Goal: Communication & Community: Participate in discussion

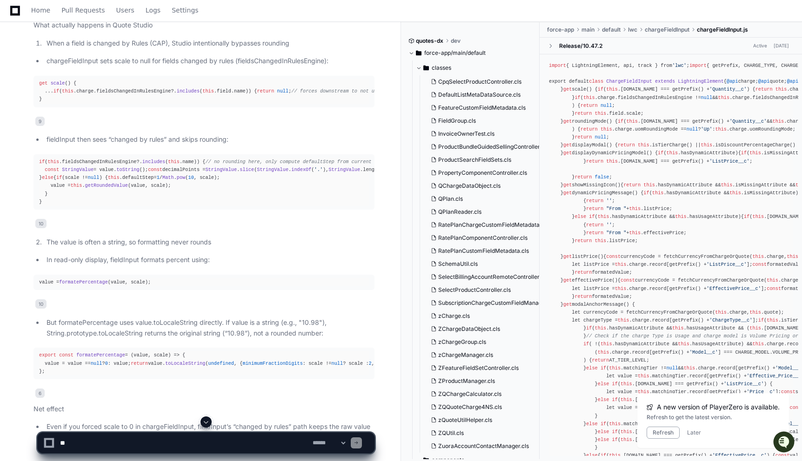
scroll to position [8906, 0]
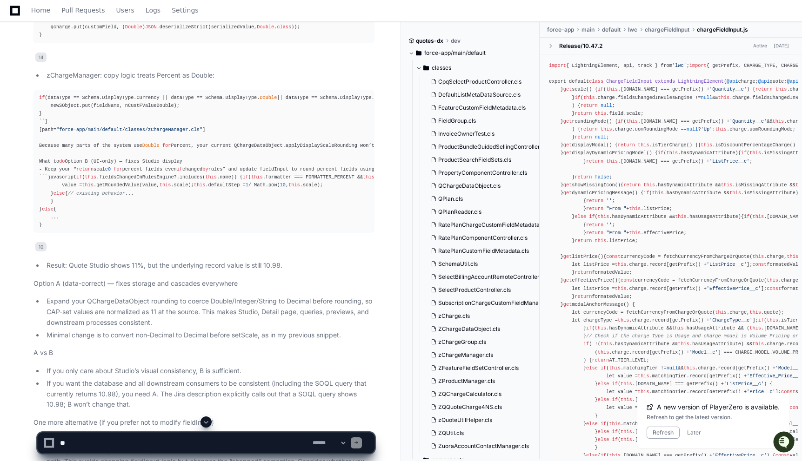
scroll to position [7525, 0]
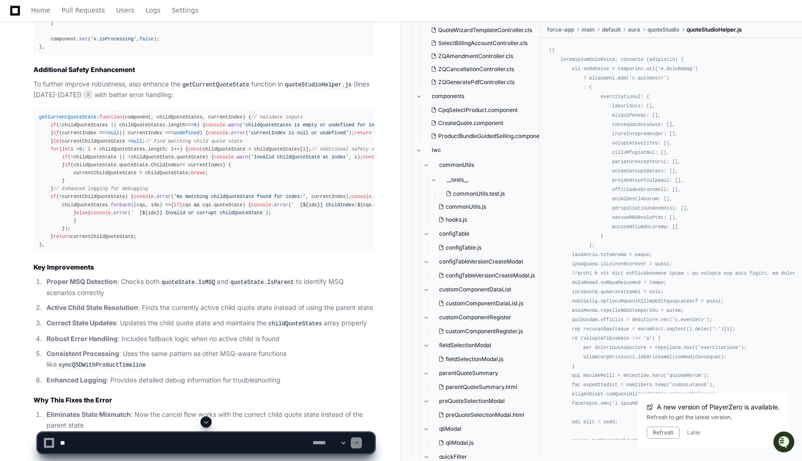
scroll to position [2839, 0]
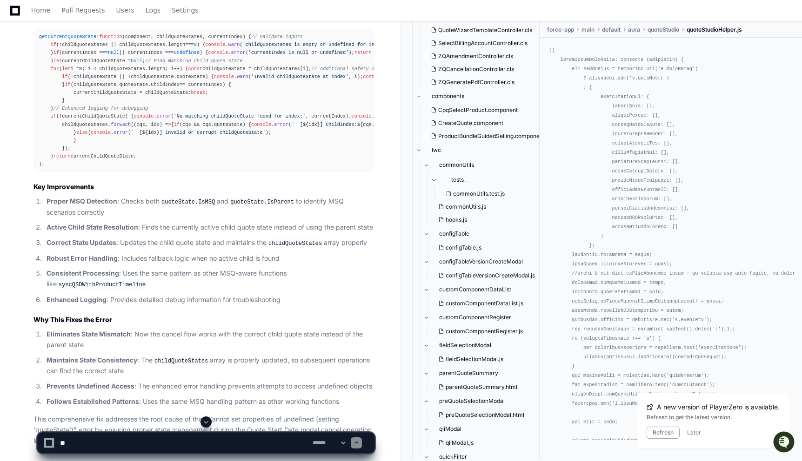
click at [121, 440] on textarea at bounding box center [184, 443] width 253 height 20
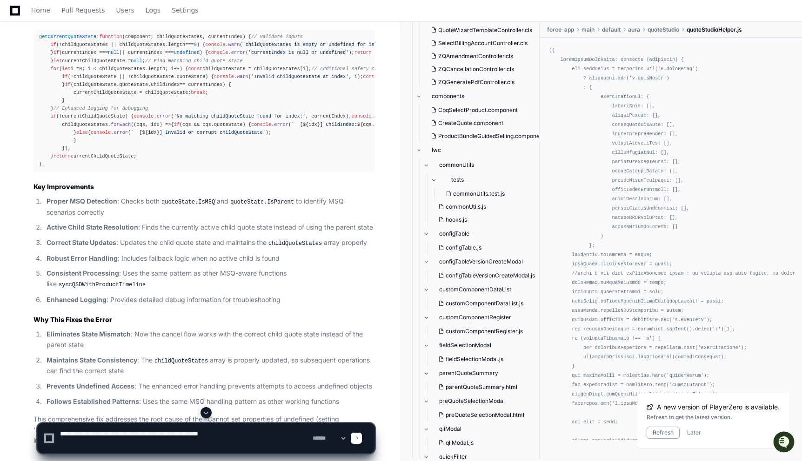
click at [146, 443] on textarea at bounding box center [184, 439] width 253 height 30
click at [149, 445] on textarea at bounding box center [184, 439] width 253 height 30
click at [91, 445] on textarea at bounding box center [184, 439] width 253 height 30
click at [262, 446] on textarea at bounding box center [184, 439] width 253 height 30
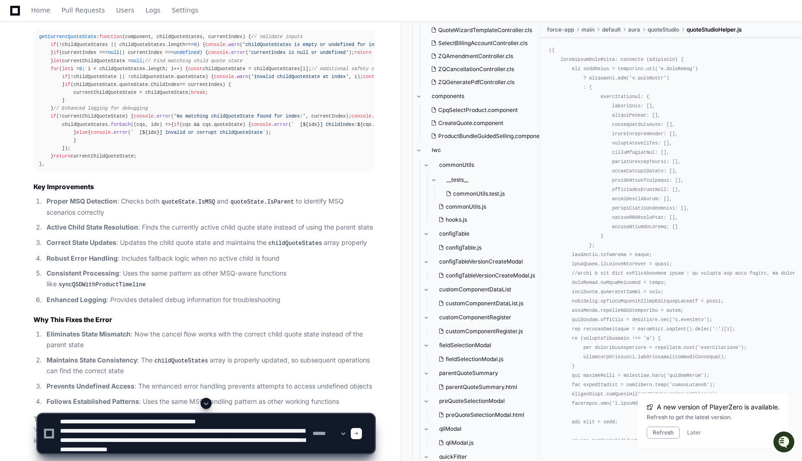
click at [252, 429] on textarea at bounding box center [184, 433] width 253 height 39
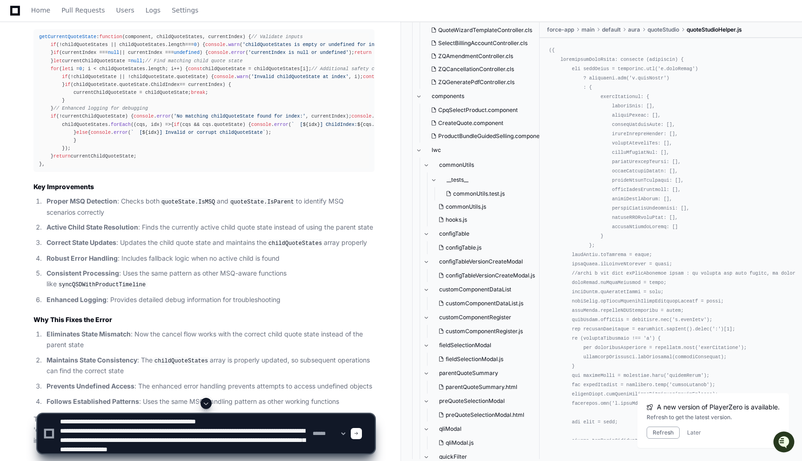
click at [252, 429] on textarea at bounding box center [184, 433] width 253 height 39
click at [257, 420] on textarea at bounding box center [184, 433] width 253 height 39
click at [286, 450] on textarea at bounding box center [184, 433] width 253 height 39
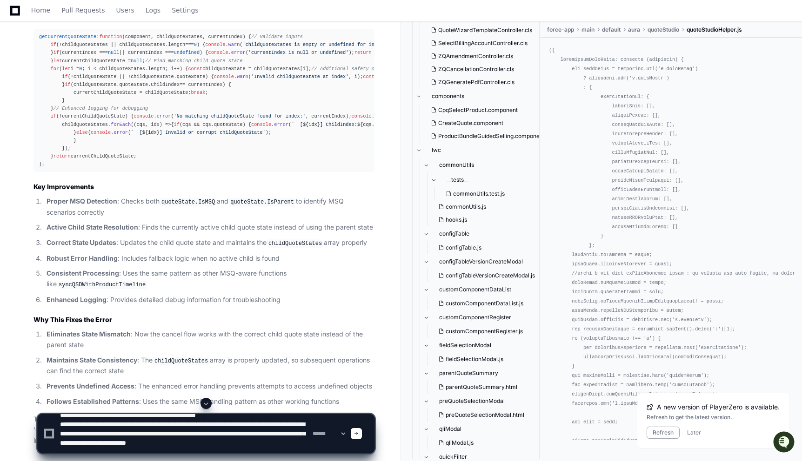
scroll to position [9, 0]
paste textarea "**********"
type textarea "**********"
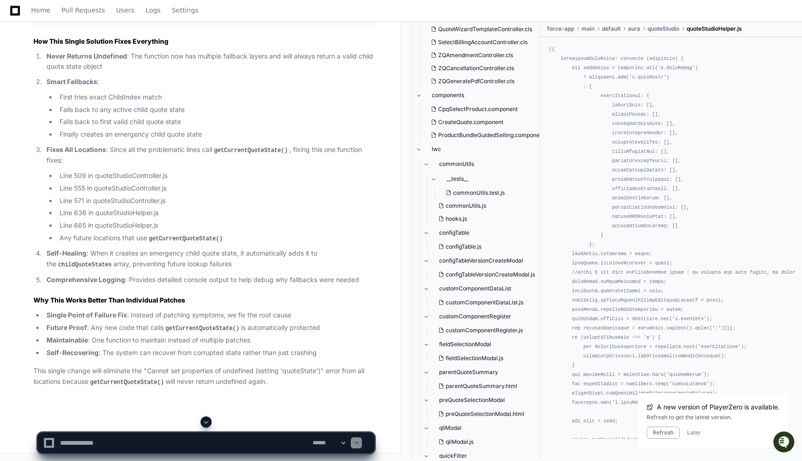
scroll to position [6222, 0]
